Goal: Find specific page/section

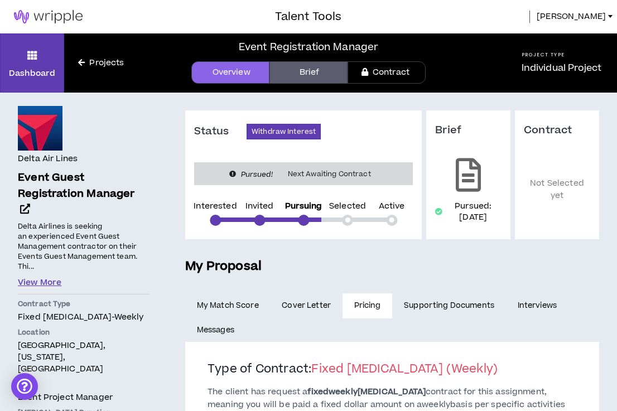
click at [51, 279] on button "View More" at bounding box center [40, 283] width 44 height 12
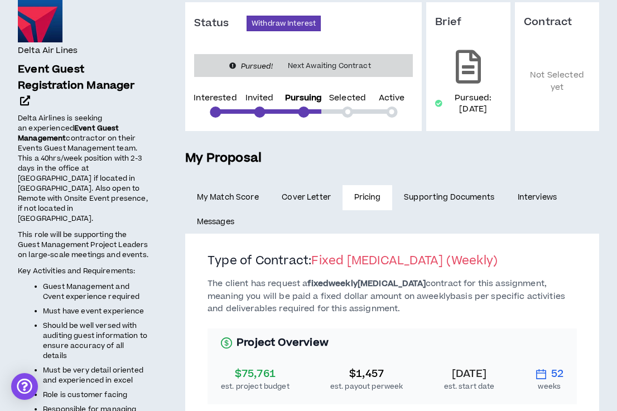
scroll to position [105, 0]
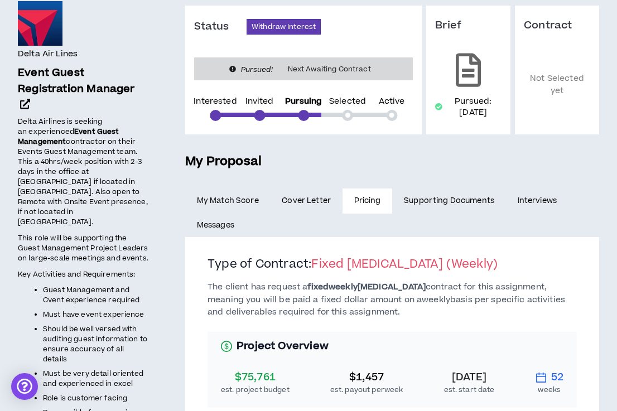
click at [539, 202] on link "Interviews" at bounding box center [538, 201] width 65 height 25
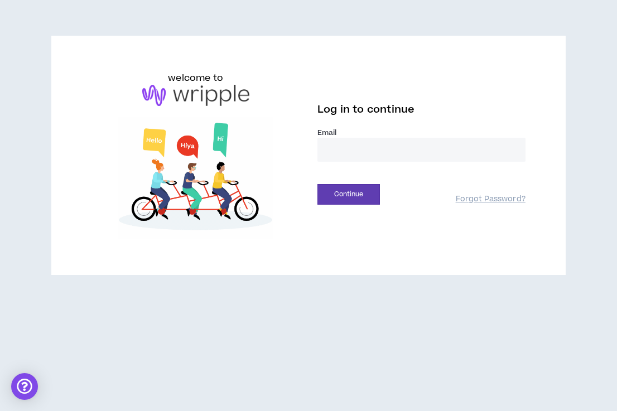
type input "**********"
click at [349, 194] on button "Continue" at bounding box center [348, 194] width 62 height 21
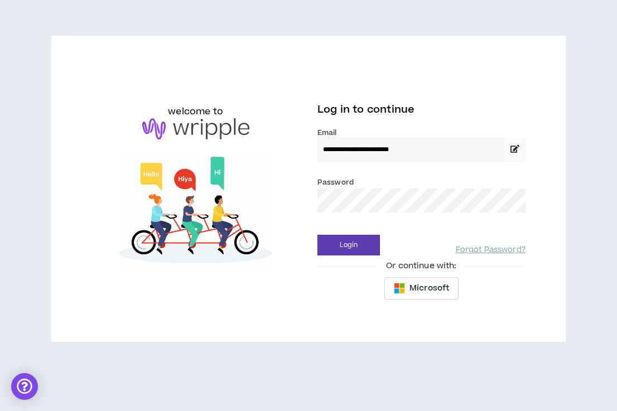
click at [349, 245] on button "Login" at bounding box center [348, 245] width 62 height 21
